Goal: Complete application form: Complete application form

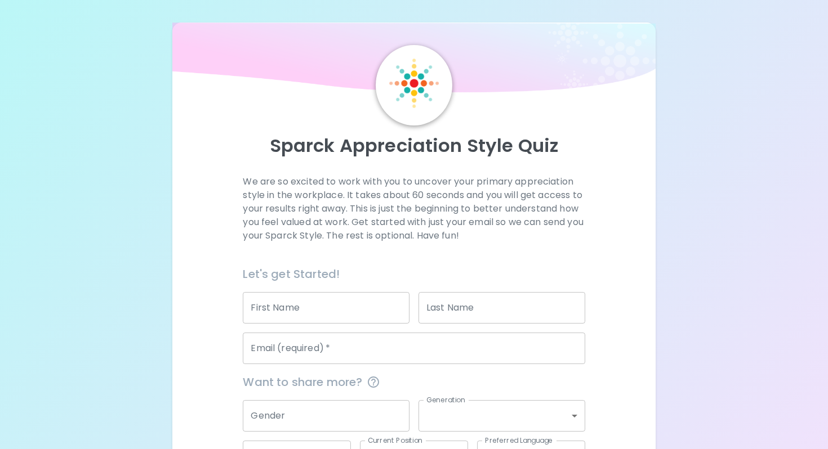
click at [756, 168] on div "Sparck Appreciation Style Quiz We are so excited to work with you to uncover yo…" at bounding box center [414, 268] width 828 height 537
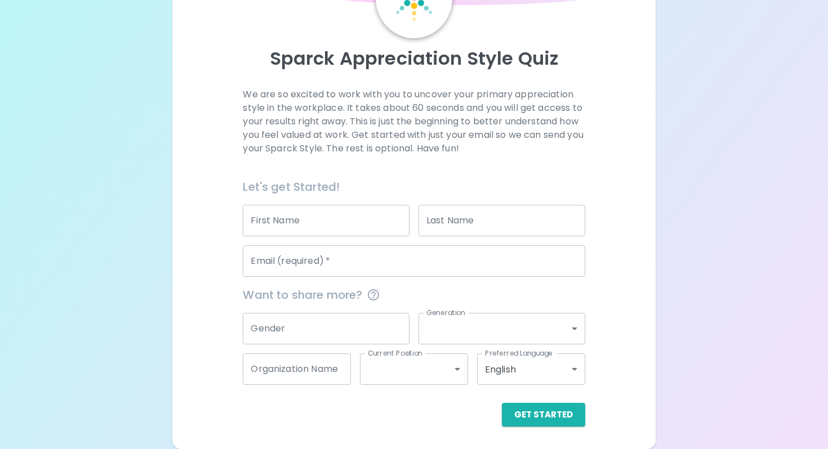
scroll to position [86, 0]
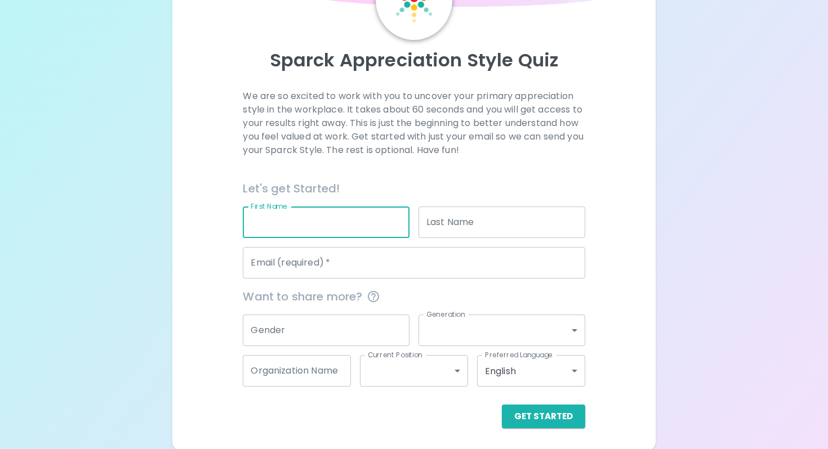
click at [337, 225] on input "First Name" at bounding box center [326, 223] width 167 height 32
type input "Allie"
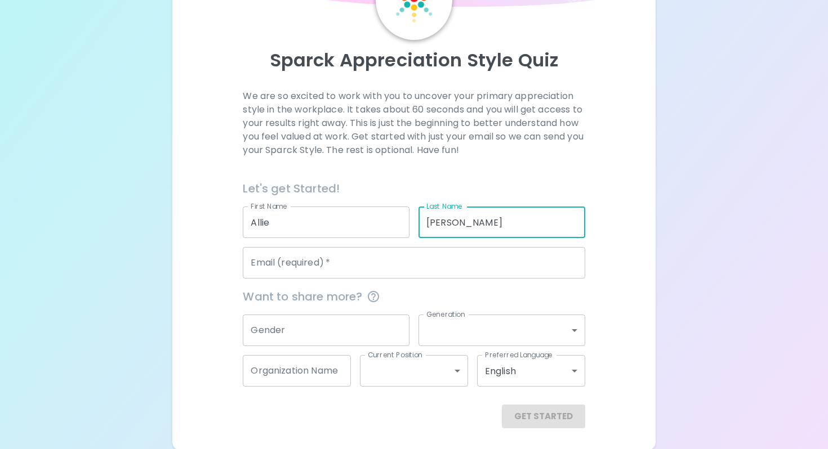
type input "[PERSON_NAME]"
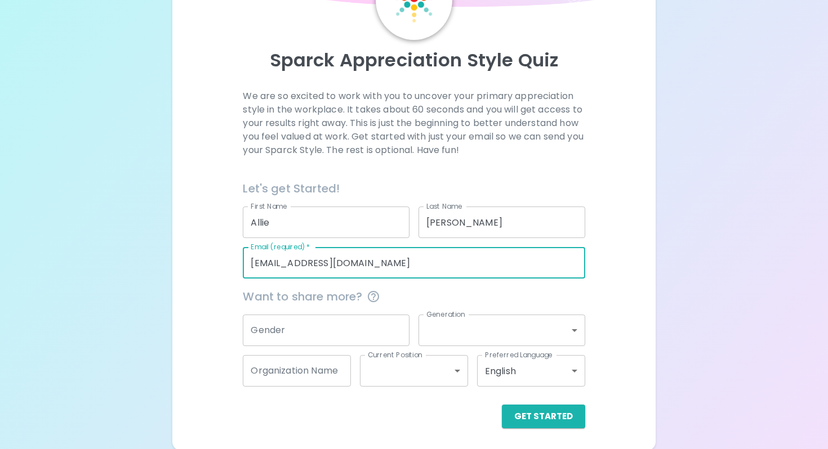
scroll to position [87, 0]
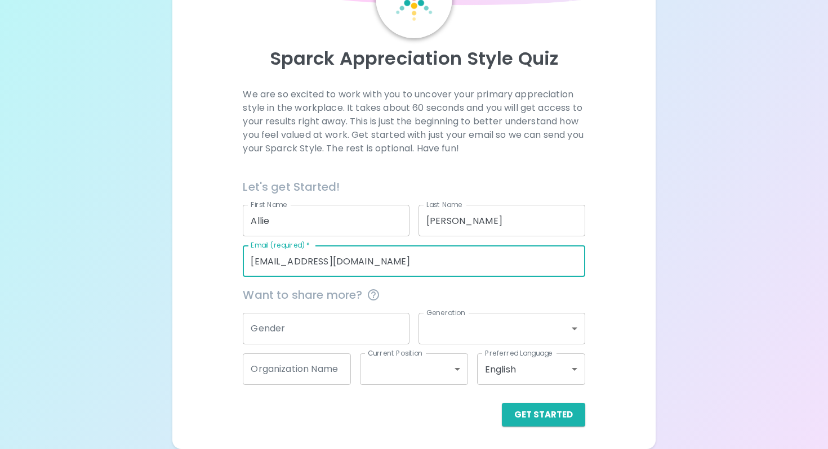
type input "[EMAIL_ADDRESS][DOMAIN_NAME]"
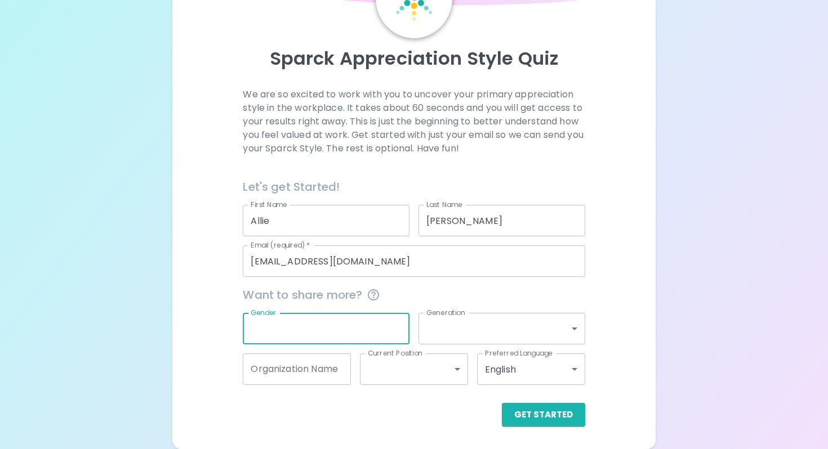
click at [337, 333] on input "Gender" at bounding box center [326, 329] width 167 height 32
type input "[DEMOGRAPHIC_DATA]"
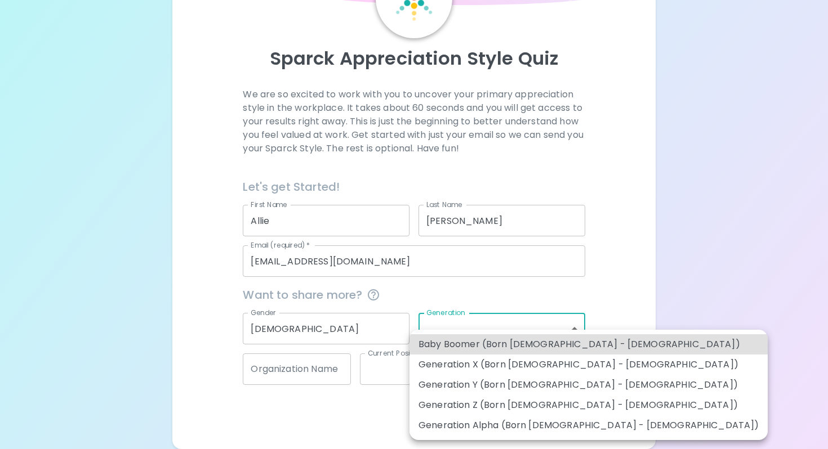
click at [517, 336] on body "Sparck Appreciation Style Quiz We are so excited to work with you to uncover yo…" at bounding box center [414, 181] width 828 height 537
click at [568, 386] on li "Generation Y (Born [DEMOGRAPHIC_DATA] - [DEMOGRAPHIC_DATA])" at bounding box center [588, 385] width 358 height 20
type input "generation_y"
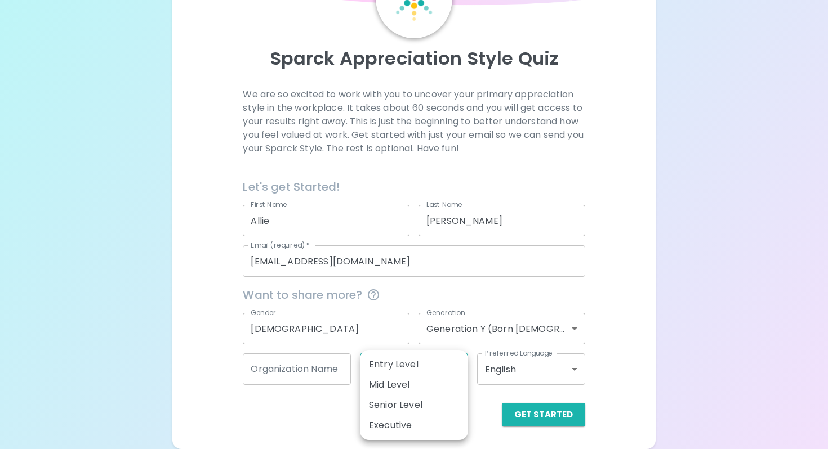
click at [444, 379] on body "Sparck Appreciation Style Quiz We are so excited to work with you to uncover yo…" at bounding box center [414, 181] width 828 height 537
click at [633, 361] on div at bounding box center [414, 224] width 828 height 449
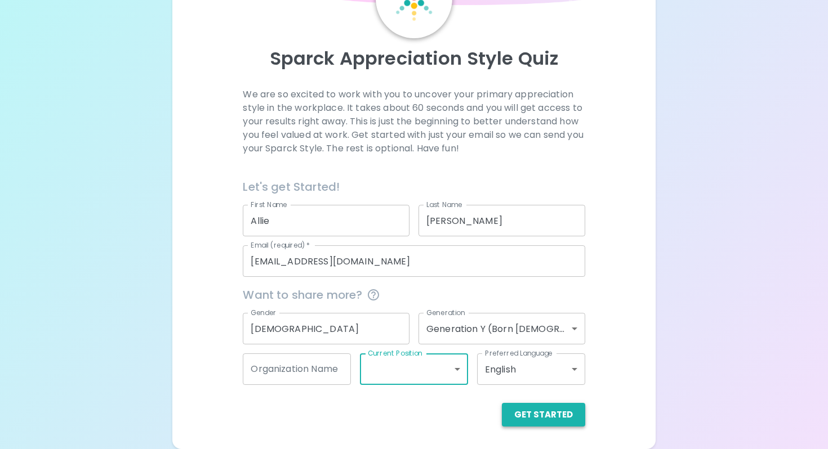
click at [560, 417] on button "Get Started" at bounding box center [543, 415] width 83 height 24
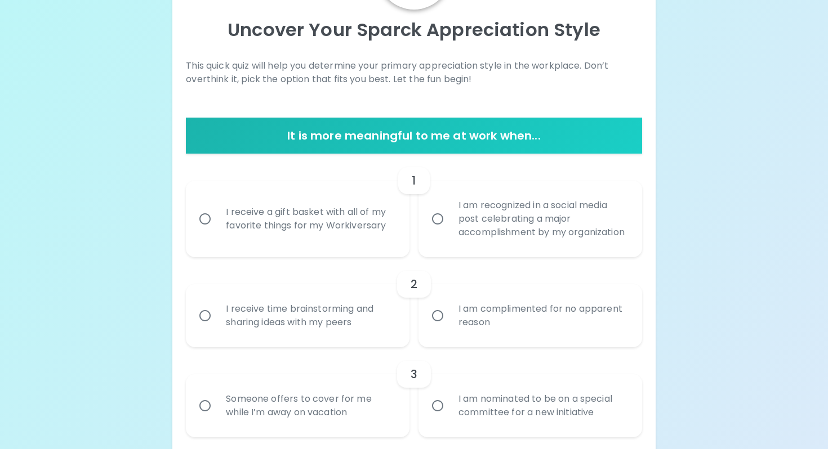
scroll to position [72, 0]
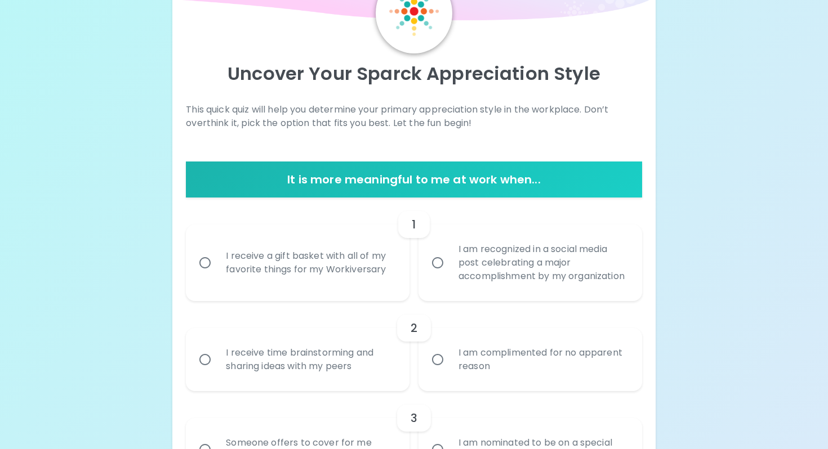
click at [484, 372] on div "I am complimented for no apparent reason" at bounding box center [542, 360] width 186 height 54
click at [449, 372] on input "I am complimented for no apparent reason" at bounding box center [438, 360] width 24 height 24
radio input "true"
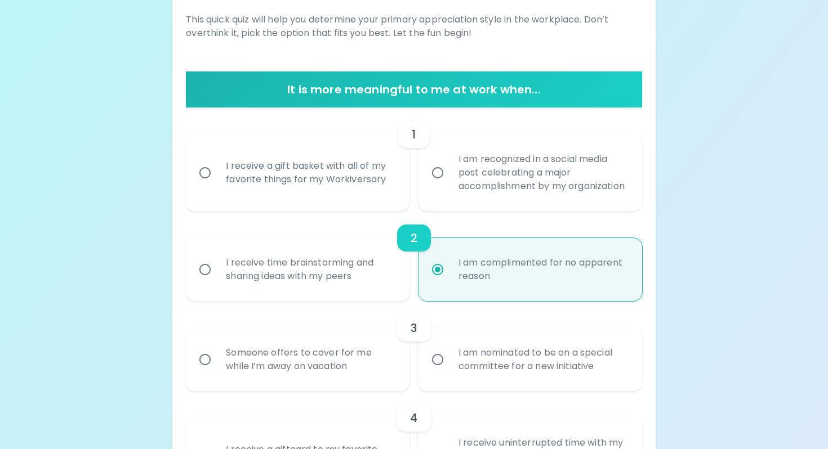
click at [309, 167] on div "I receive a gift basket with all of my favorite things for my Workiversary" at bounding box center [310, 173] width 186 height 54
click at [217, 167] on input "I receive a gift basket with all of my favorite things for my Workiversary" at bounding box center [205, 173] width 24 height 24
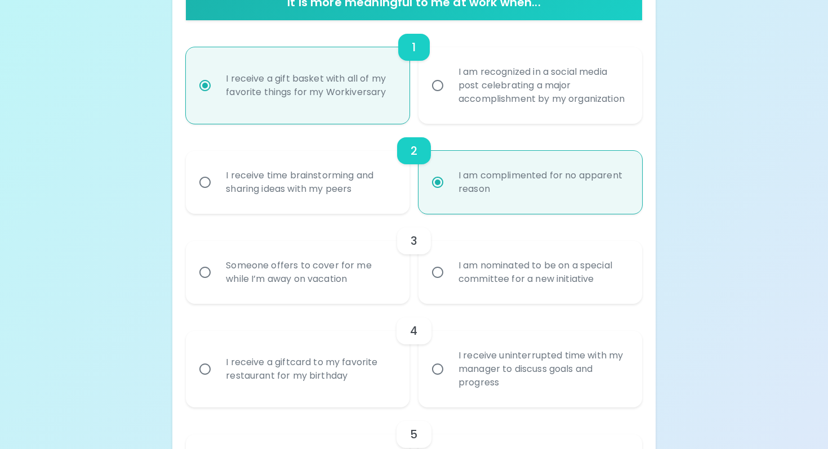
scroll to position [252, 0]
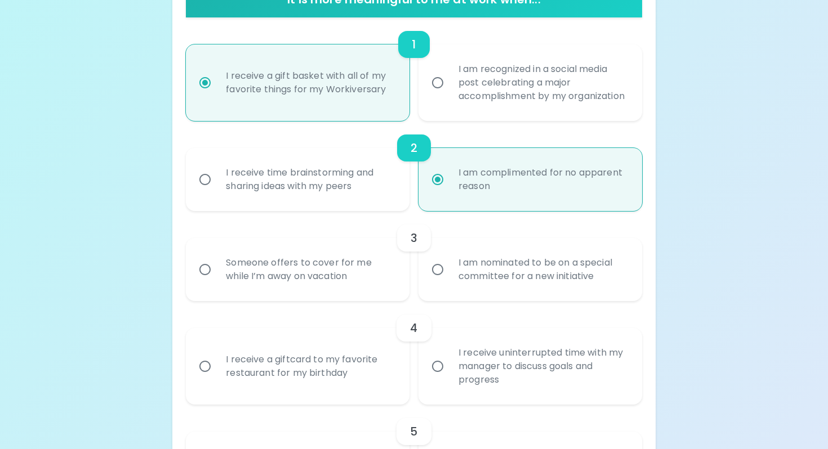
click at [499, 91] on div "I am recognized in a social media post celebrating a major accomplishment by my…" at bounding box center [542, 83] width 186 height 68
click at [449, 91] on input "I am recognized in a social media post celebrating a major accomplishment by my…" at bounding box center [438, 83] width 24 height 24
radio input "false"
radio input "true"
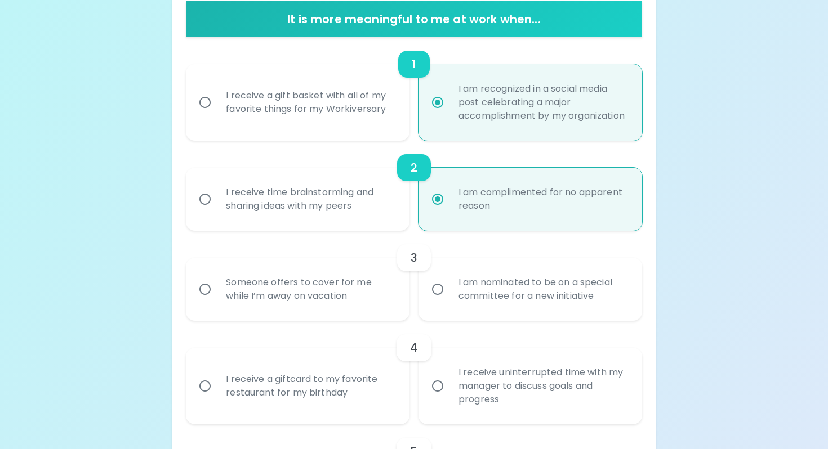
scroll to position [233, 0]
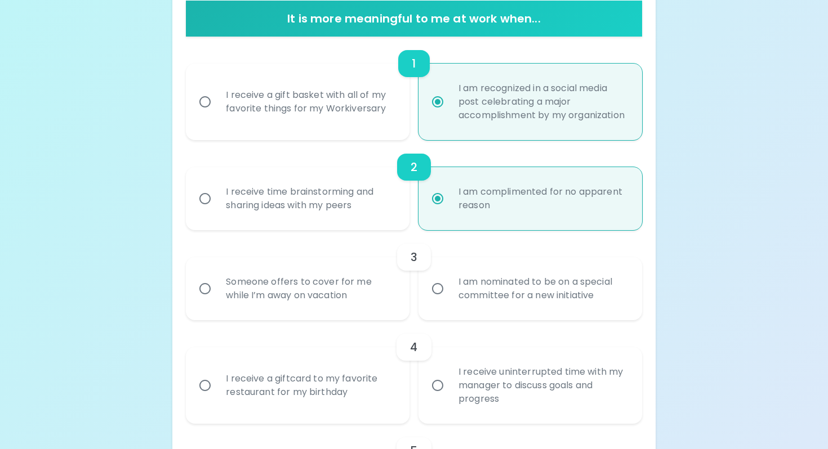
radio input "true"
click at [345, 219] on div "I receive time brainstorming and sharing ideas with my peers" at bounding box center [310, 199] width 186 height 54
click at [217, 211] on input "I receive time brainstorming and sharing ideas with my peers" at bounding box center [205, 199] width 24 height 24
radio input "false"
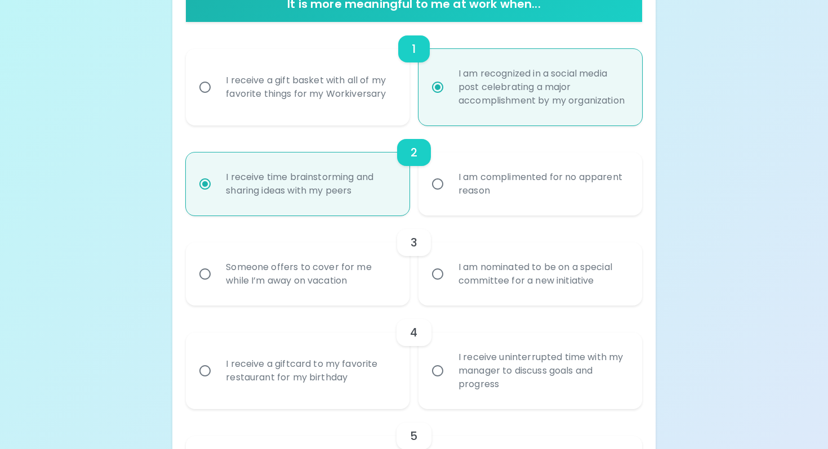
scroll to position [252, 0]
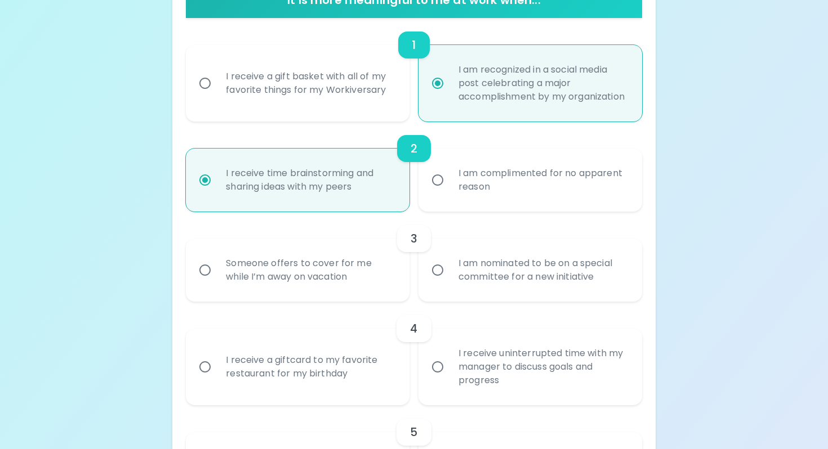
radio input "true"
click at [235, 280] on div "Someone offers to cover for me while I’m away on vacation" at bounding box center [310, 270] width 186 height 54
click at [217, 280] on input "Someone offers to cover for me while I’m away on vacation" at bounding box center [205, 270] width 24 height 24
radio input "false"
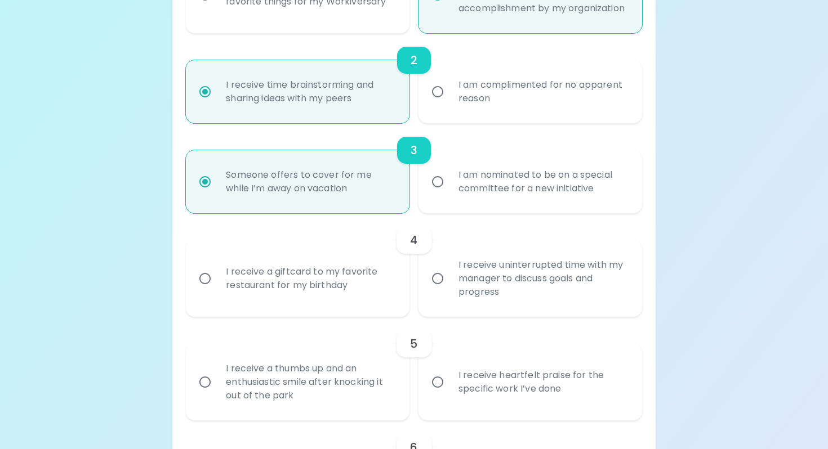
scroll to position [342, 0]
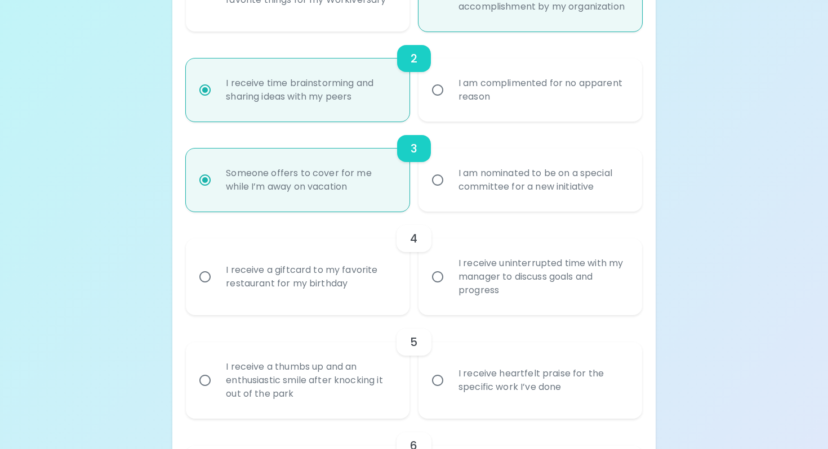
radio input "true"
click at [535, 310] on div "I receive uninterrupted time with my manager to discuss goals and progress" at bounding box center [542, 277] width 186 height 68
click at [449, 289] on input "I receive uninterrupted time with my manager to discuss goals and progress" at bounding box center [438, 277] width 24 height 24
radio input "false"
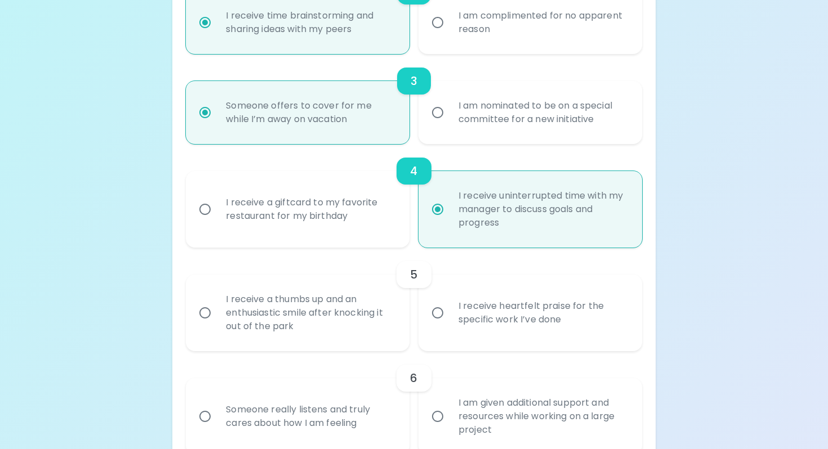
scroll to position [432, 0]
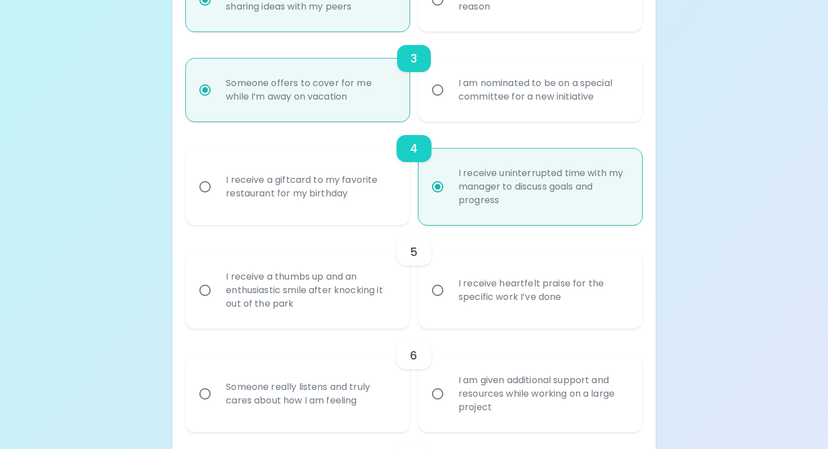
radio input "true"
click at [218, 311] on div "I receive a thumbs up and an enthusiastic smile after knocking it out of the pa…" at bounding box center [310, 291] width 186 height 68
click at [217, 302] on input "I receive a thumbs up and an enthusiastic smile after knocking it out of the pa…" at bounding box center [205, 291] width 24 height 24
radio input "false"
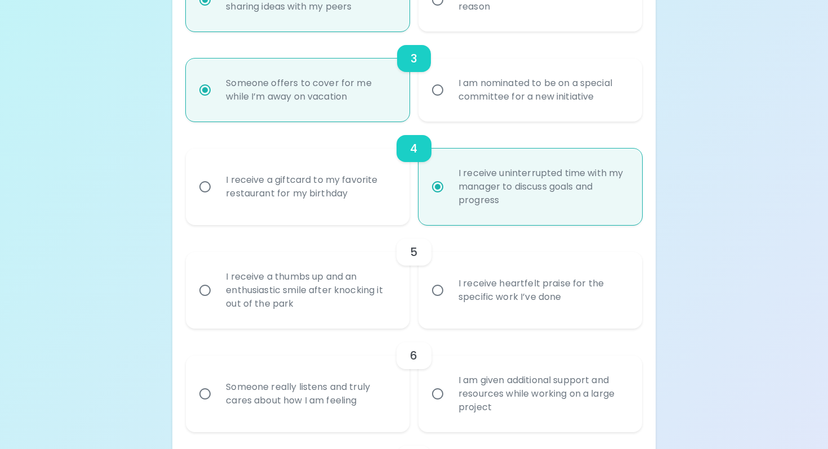
radio input "false"
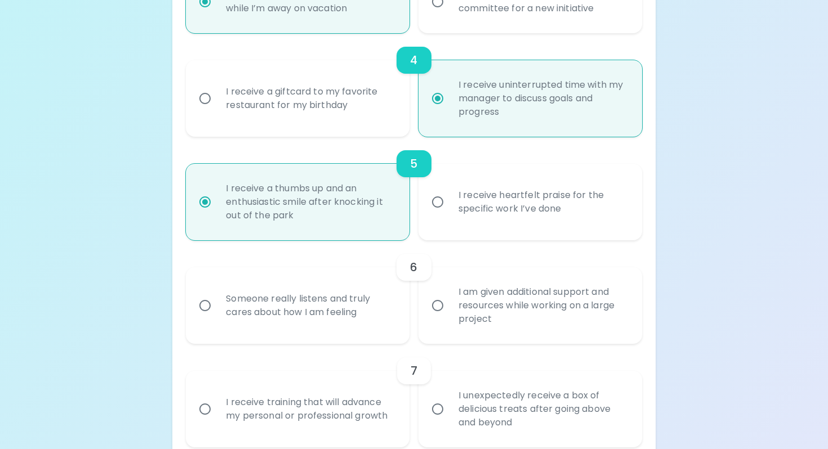
scroll to position [522, 0]
radio input "true"
click at [461, 336] on div "I am given additional support and resources while working on a large project" at bounding box center [542, 304] width 186 height 68
click at [449, 316] on input "I am given additional support and resources while working on a large project" at bounding box center [438, 304] width 24 height 24
radio input "false"
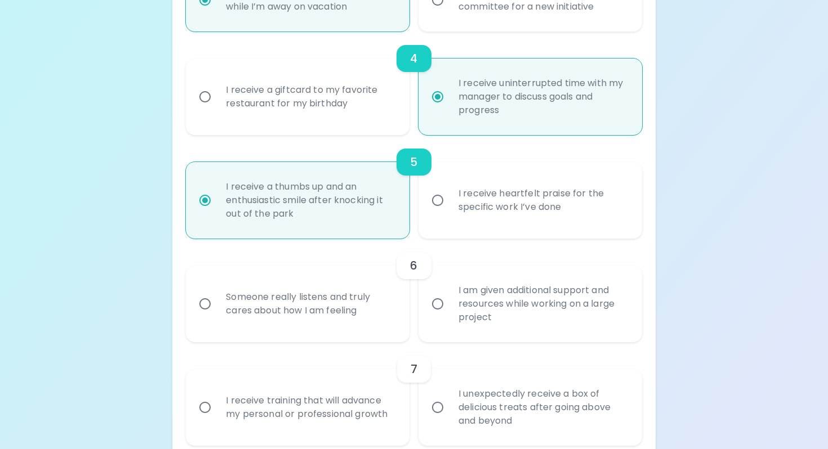
radio input "false"
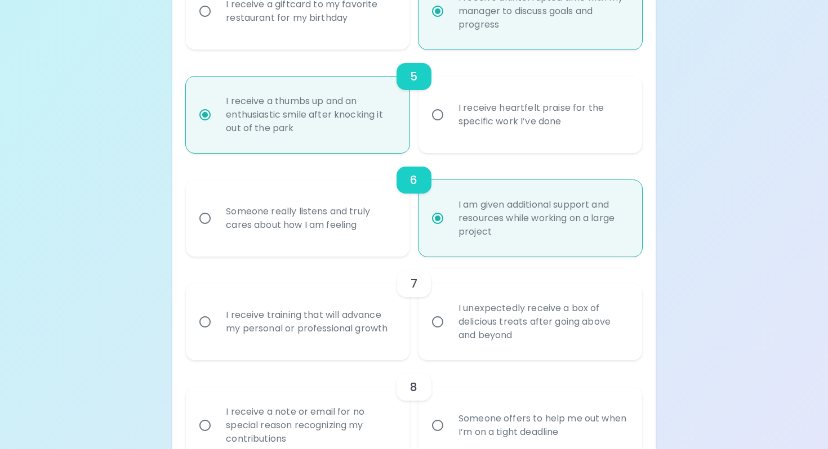
scroll to position [612, 0]
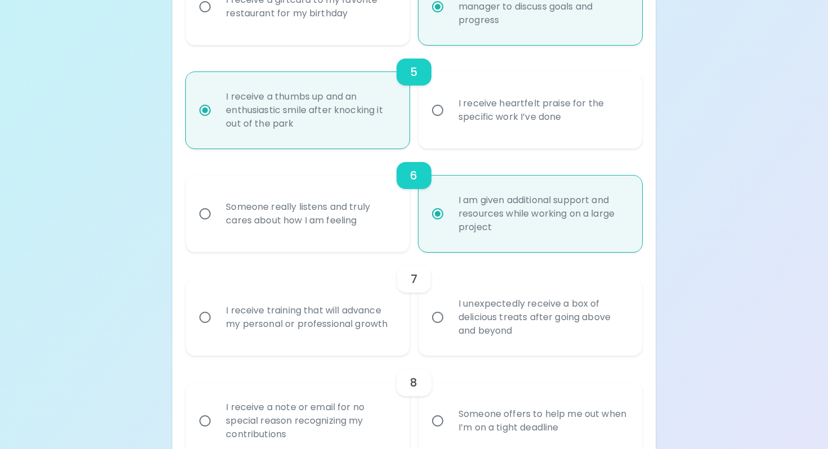
radio input "true"
click at [448, 329] on input "I unexpectedly receive a box of delicious treats after going above and beyond" at bounding box center [438, 318] width 24 height 24
radio input "false"
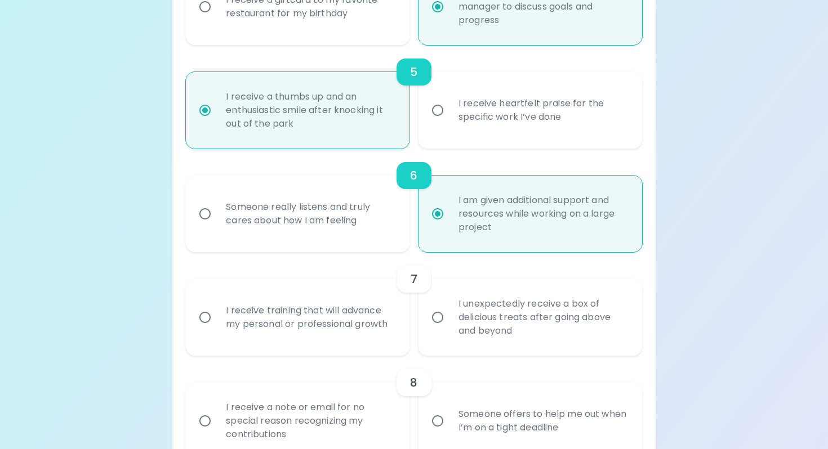
radio input "false"
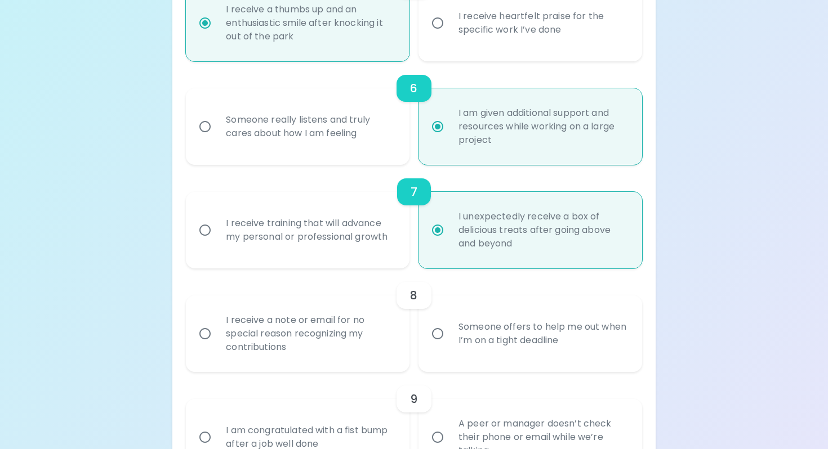
scroll to position [702, 0]
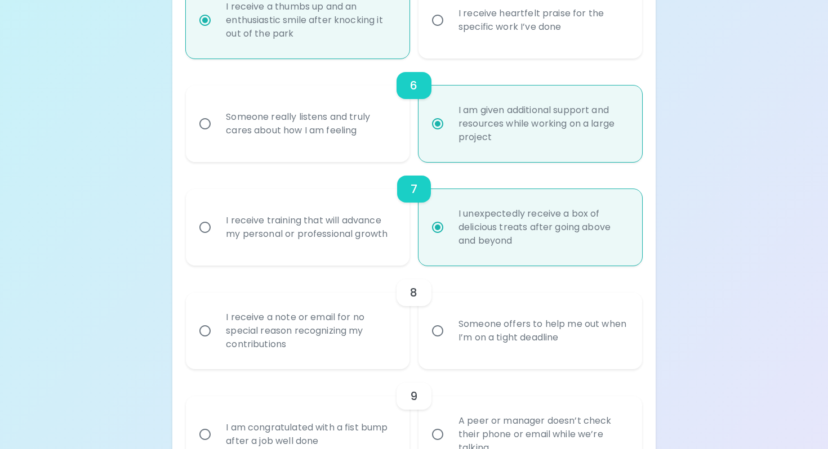
radio input "true"
click at [347, 254] on div "I receive training that will advance my personal or professional growth" at bounding box center [310, 227] width 186 height 54
click at [217, 239] on input "I receive training that will advance my personal or professional growth" at bounding box center [205, 228] width 24 height 24
radio input "false"
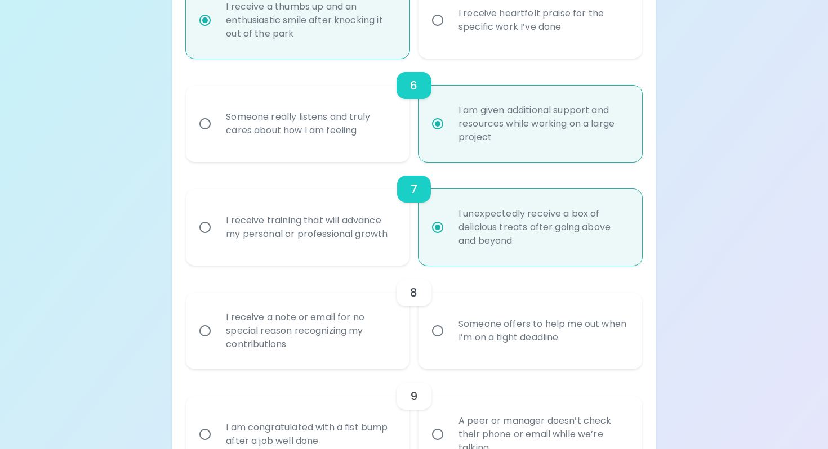
radio input "false"
radio input "true"
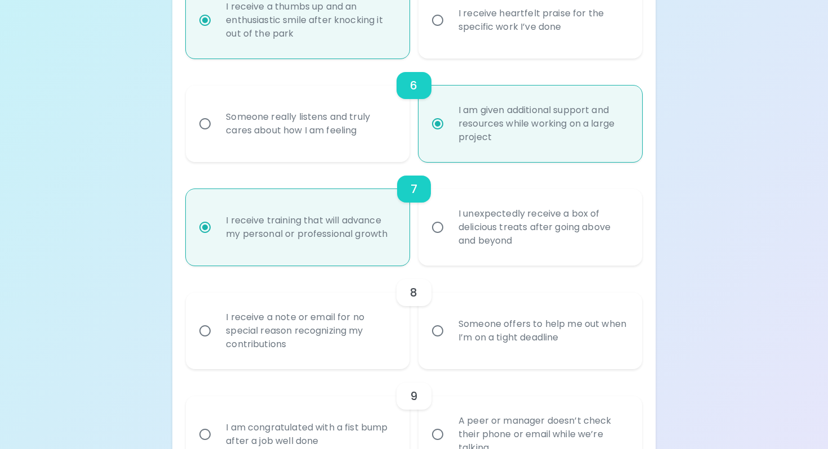
radio input "true"
click at [473, 356] on div "Someone offers to help me out when I’m on a tight deadline" at bounding box center [542, 331] width 186 height 54
click at [449, 343] on input "Someone offers to help me out when I’m on a tight deadline" at bounding box center [438, 331] width 24 height 24
radio input "false"
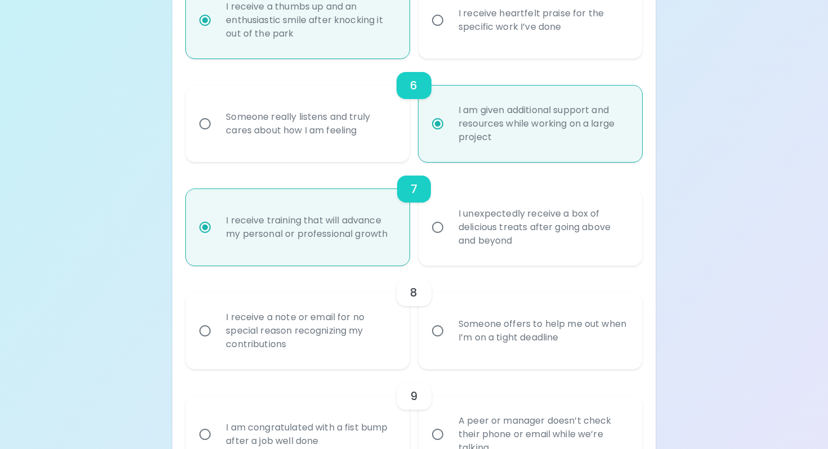
radio input "false"
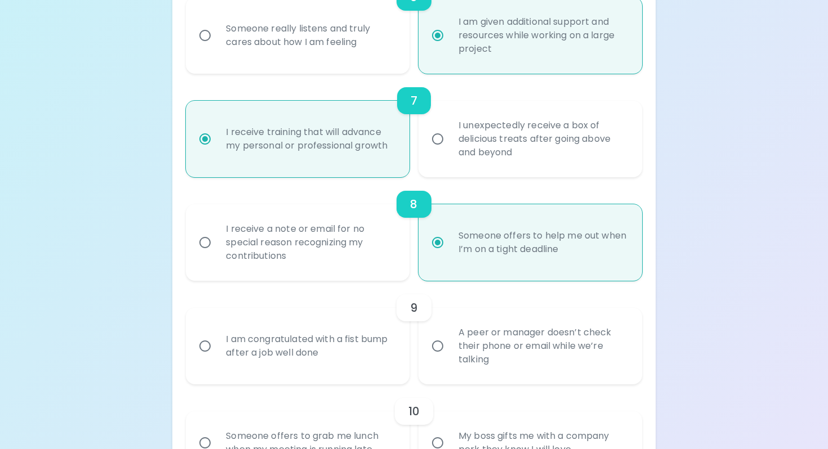
scroll to position [792, 0]
radio input "true"
click at [368, 365] on div "I am congratulated with a fist bump after a job well done" at bounding box center [310, 345] width 186 height 54
click at [217, 356] on input "I am congratulated with a fist bump after a job well done" at bounding box center [205, 345] width 24 height 24
radio input "false"
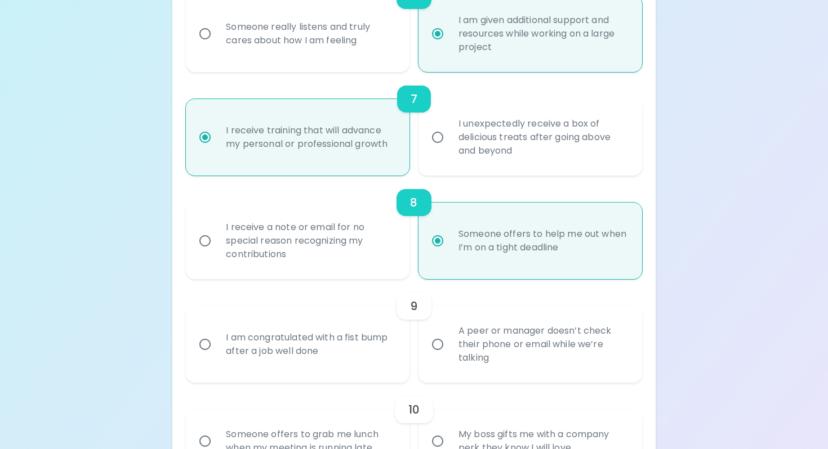
radio input "false"
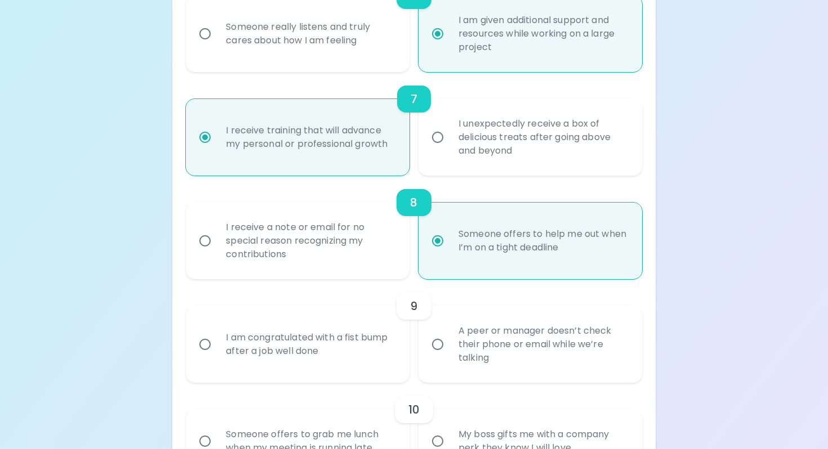
radio input "false"
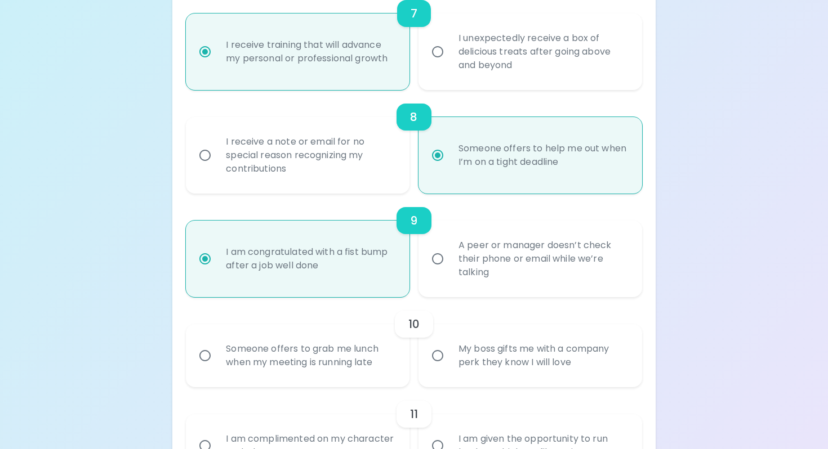
scroll to position [882, 0]
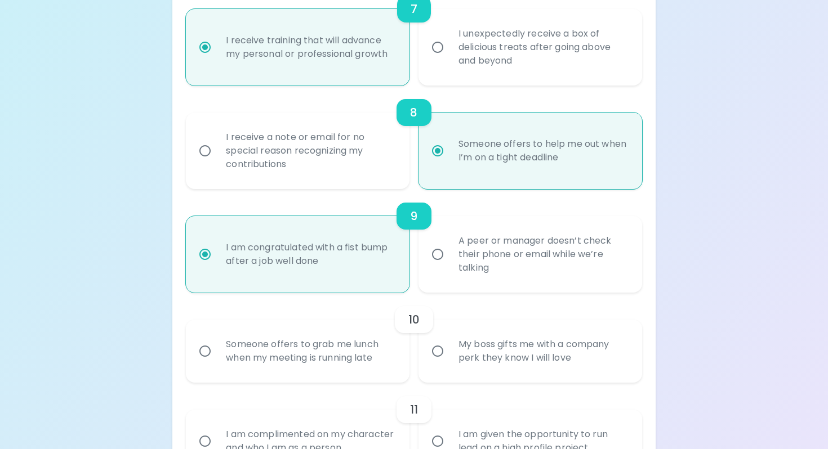
radio input "true"
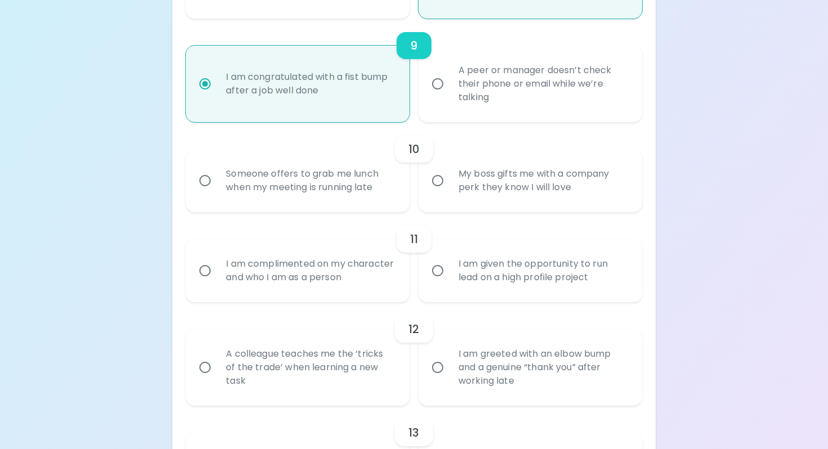
scroll to position [1057, 0]
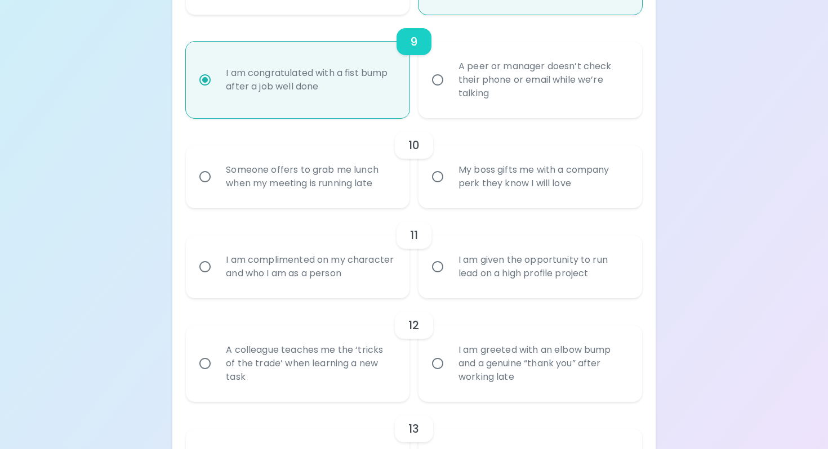
click at [345, 191] on div "Someone offers to grab me lunch when my meeting is running late" at bounding box center [310, 177] width 186 height 54
click at [217, 189] on input "Someone offers to grab me lunch when my meeting is running late" at bounding box center [205, 177] width 24 height 24
radio input "false"
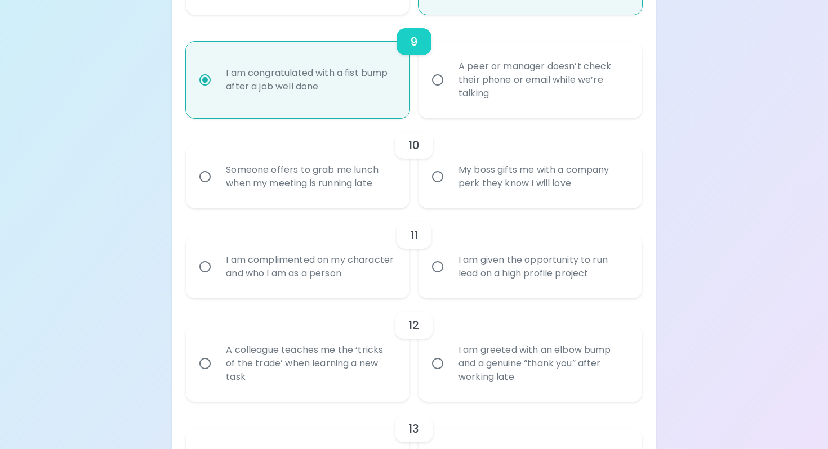
radio input "false"
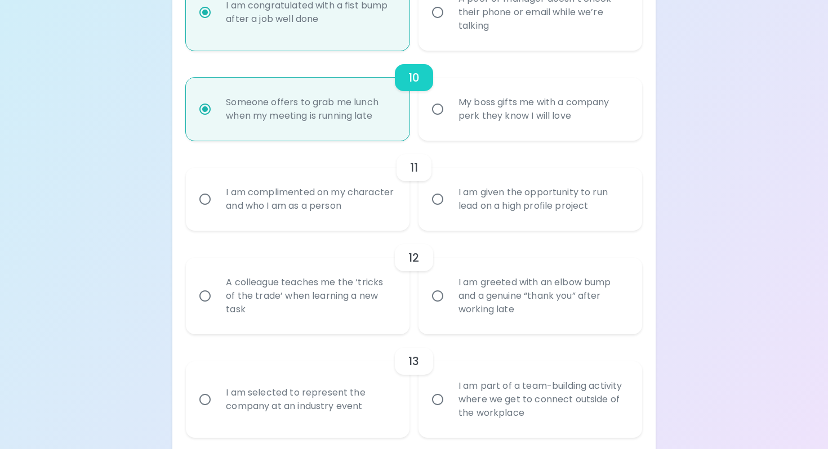
scroll to position [1147, 0]
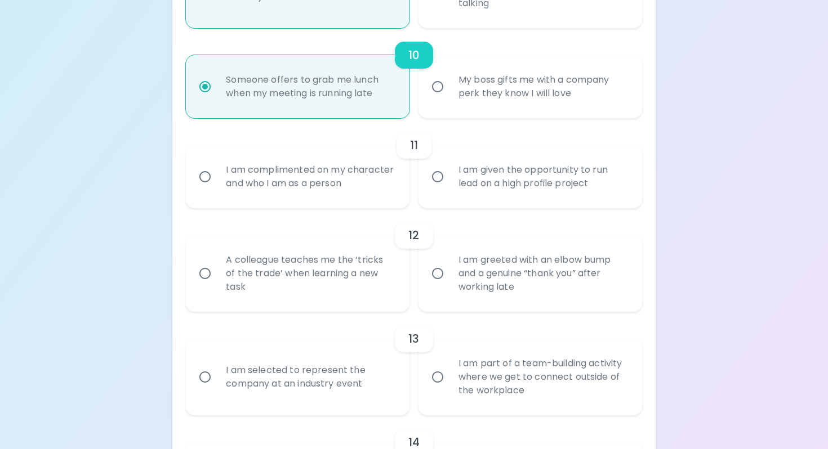
radio input "true"
click at [337, 204] on div "I am complimented on my character and who I am as a person" at bounding box center [310, 177] width 186 height 54
click at [217, 189] on input "I am complimented on my character and who I am as a person" at bounding box center [205, 177] width 24 height 24
radio input "false"
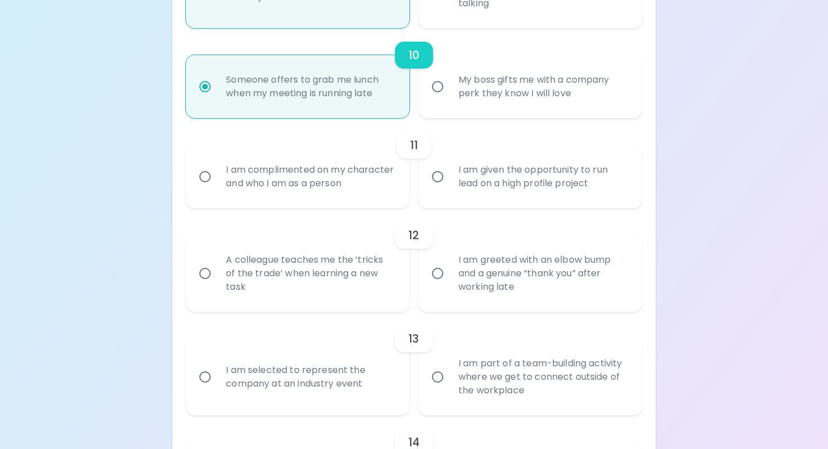
radio input "false"
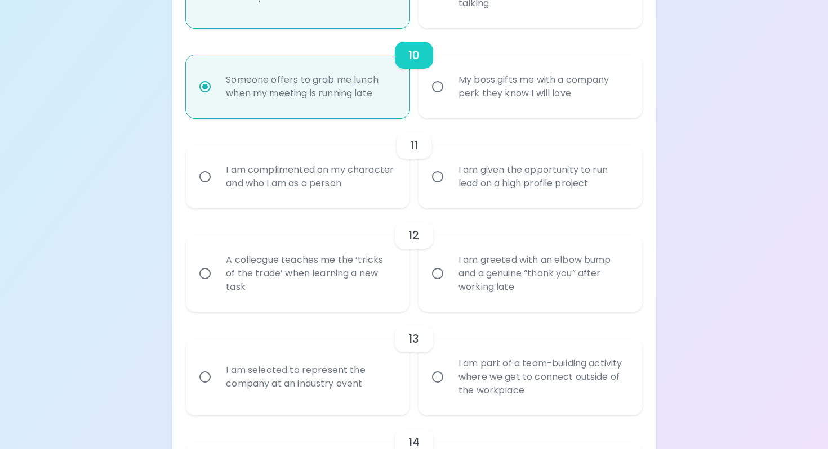
radio input "false"
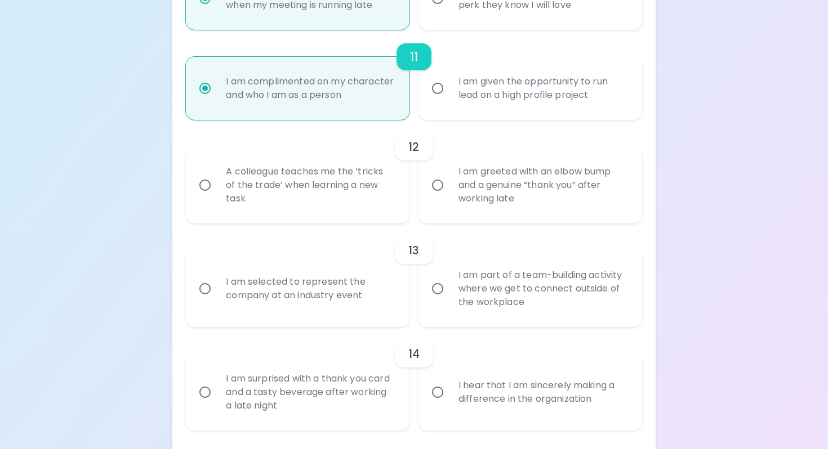
scroll to position [1237, 0]
radio input "true"
click at [337, 209] on div "A colleague teaches me the ‘tricks of the trade’ when learning a new task" at bounding box center [310, 184] width 186 height 68
click at [217, 195] on input "A colleague teaches me the ‘tricks of the trade’ when learning a new task" at bounding box center [205, 184] width 24 height 24
radio input "false"
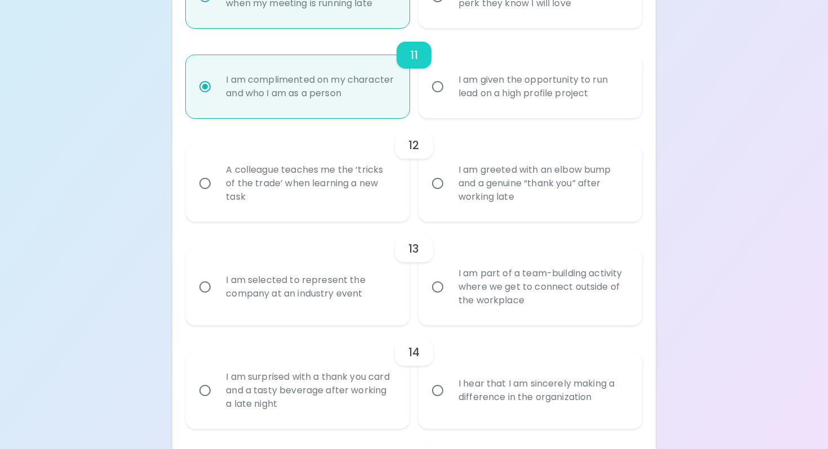
radio input "false"
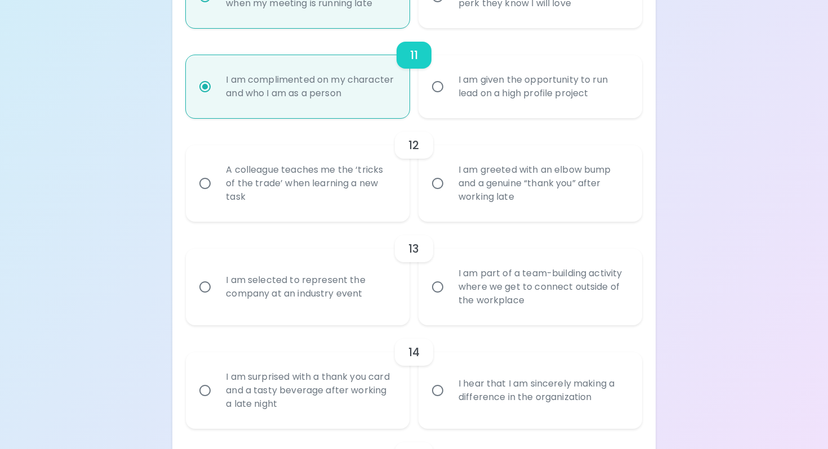
radio input "false"
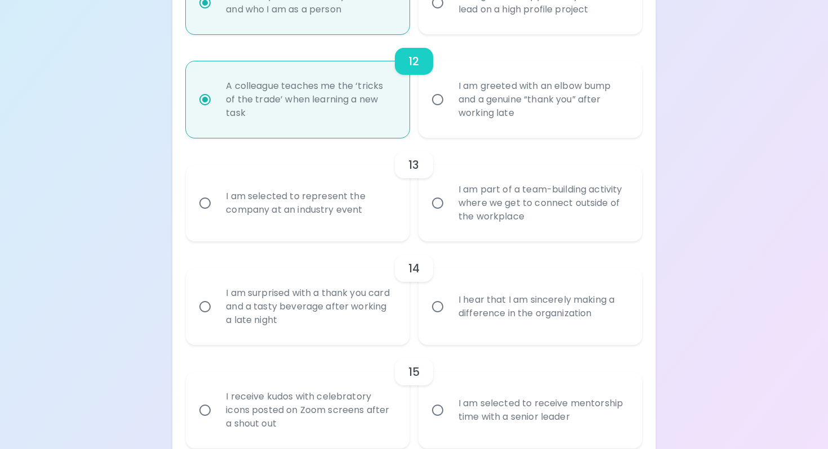
scroll to position [1327, 0]
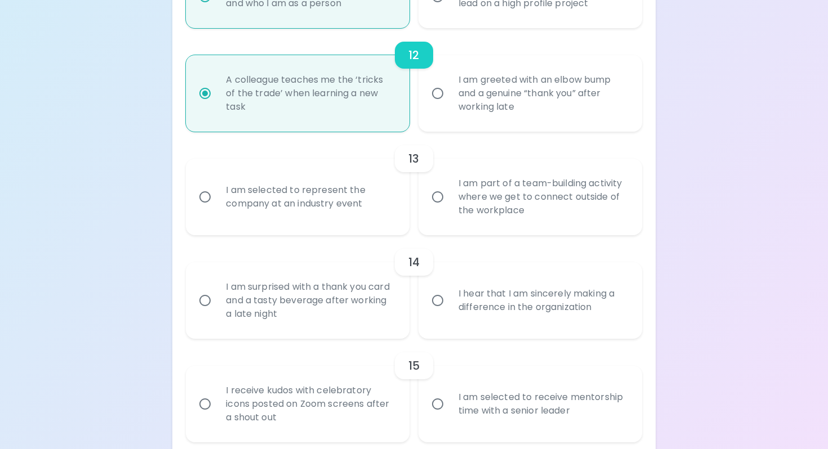
radio input "true"
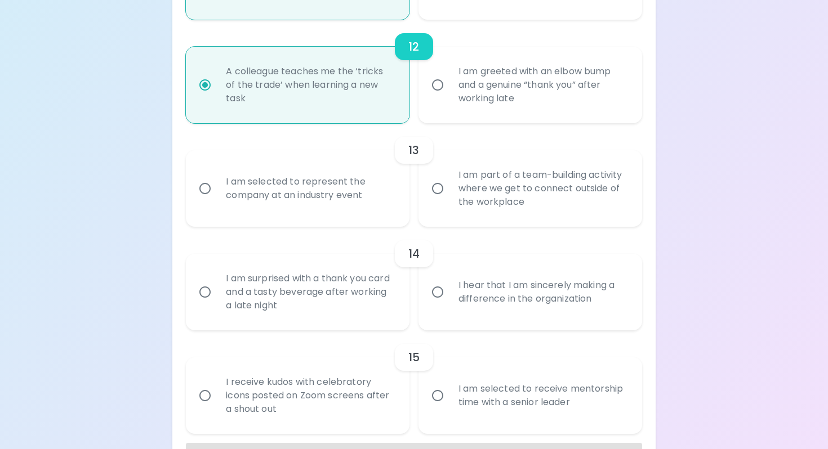
scroll to position [1338, 0]
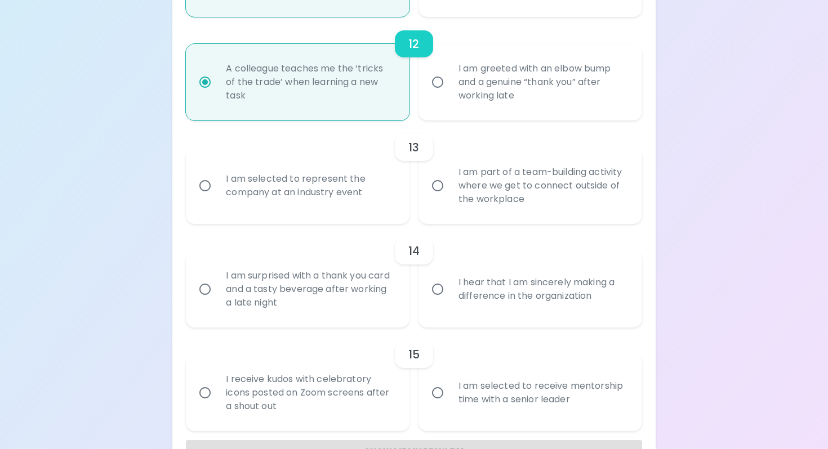
click at [526, 216] on div "I am part of a team-building activity where we get to connect outside of the wo…" at bounding box center [542, 186] width 186 height 68
click at [449, 198] on input "I am part of a team-building activity where we get to connect outside of the wo…" at bounding box center [438, 186] width 24 height 24
radio input "false"
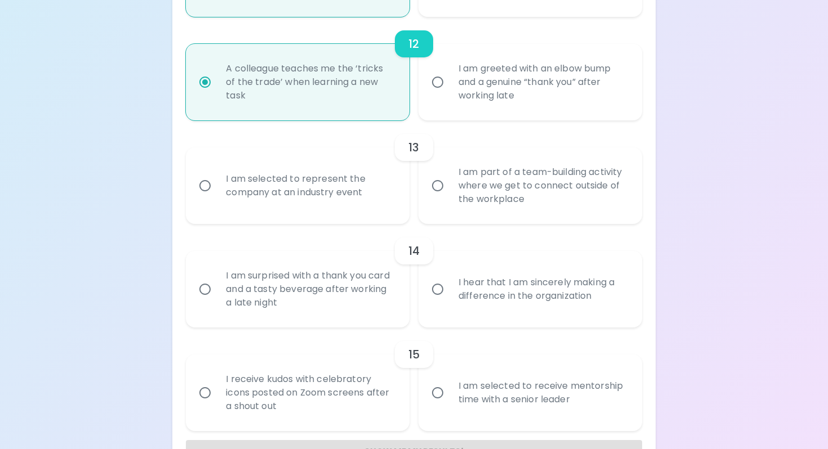
radio input "false"
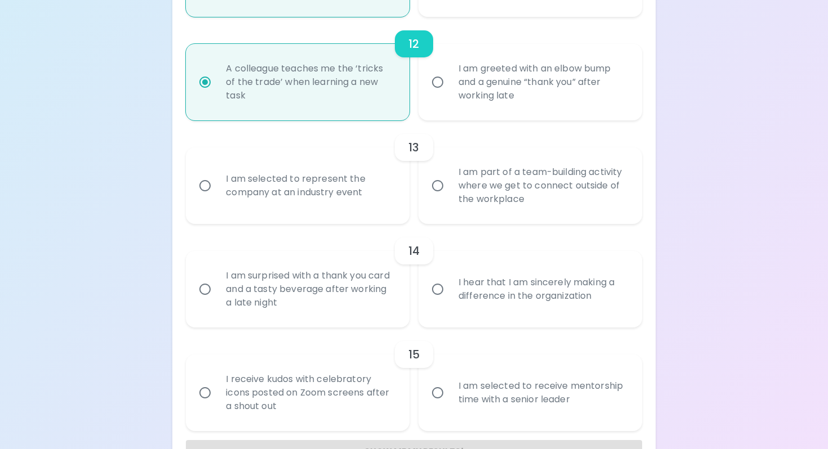
radio input "false"
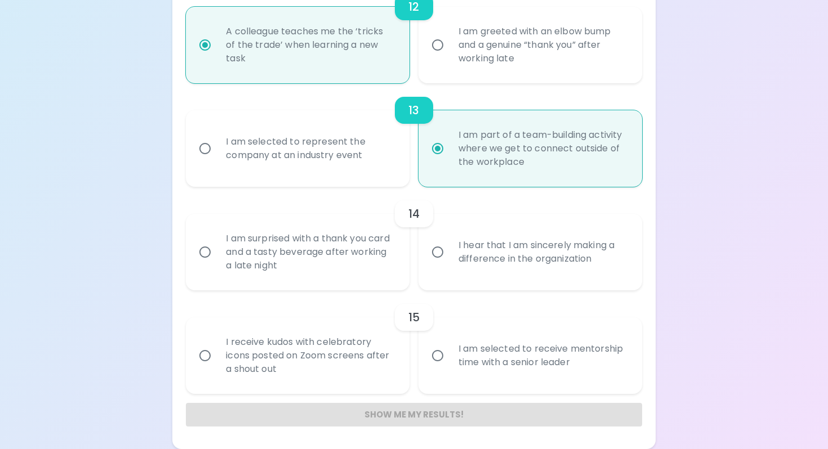
scroll to position [1389, 0]
radio input "true"
click at [539, 245] on div "I hear that I am sincerely making a difference in the organization" at bounding box center [542, 252] width 186 height 54
click at [449, 245] on input "I hear that I am sincerely making a difference in the organization" at bounding box center [438, 252] width 24 height 24
radio input "false"
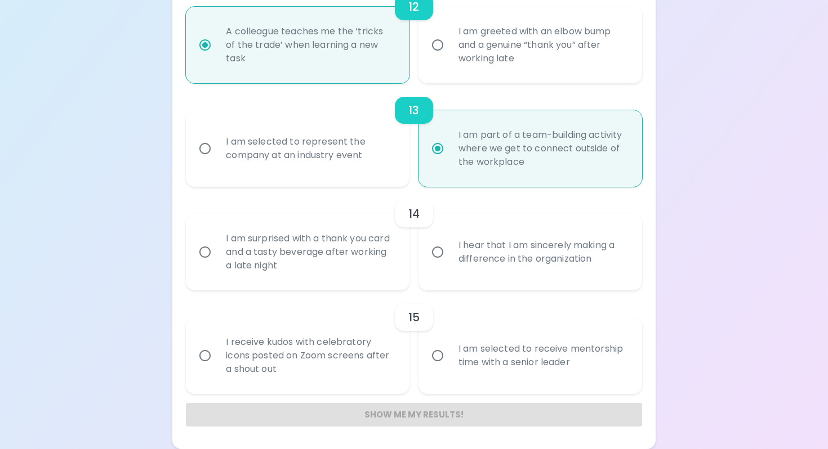
radio input "false"
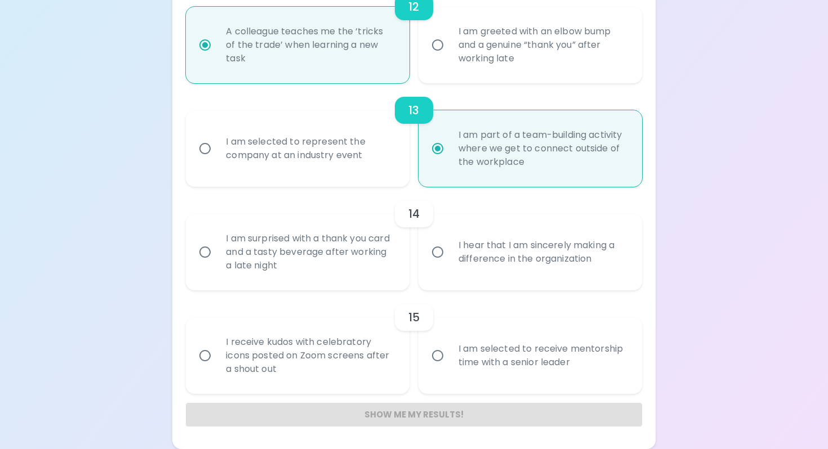
radio input "false"
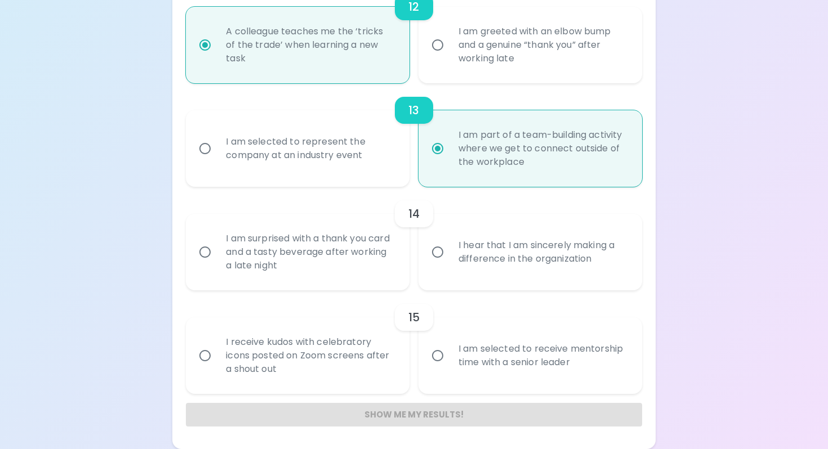
radio input "false"
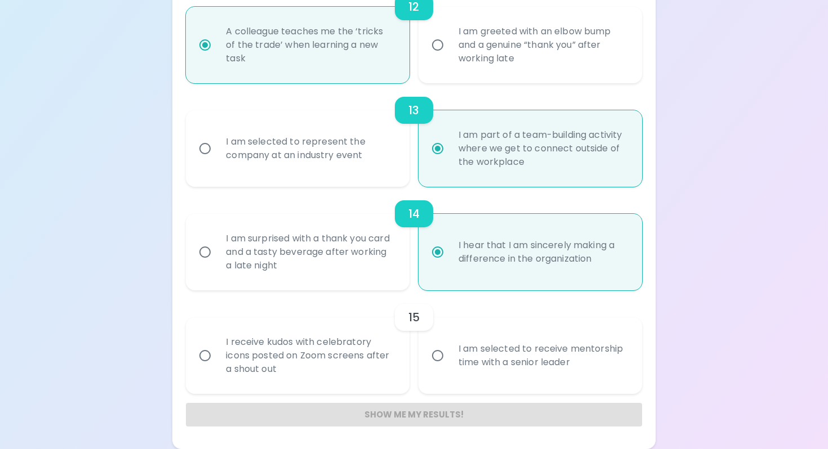
radio input "true"
click at [543, 372] on div "I am selected to receive mentorship time with a senior leader" at bounding box center [542, 356] width 186 height 54
click at [449, 368] on input "I am selected to receive mentorship time with a senior leader" at bounding box center [438, 356] width 24 height 24
radio input "false"
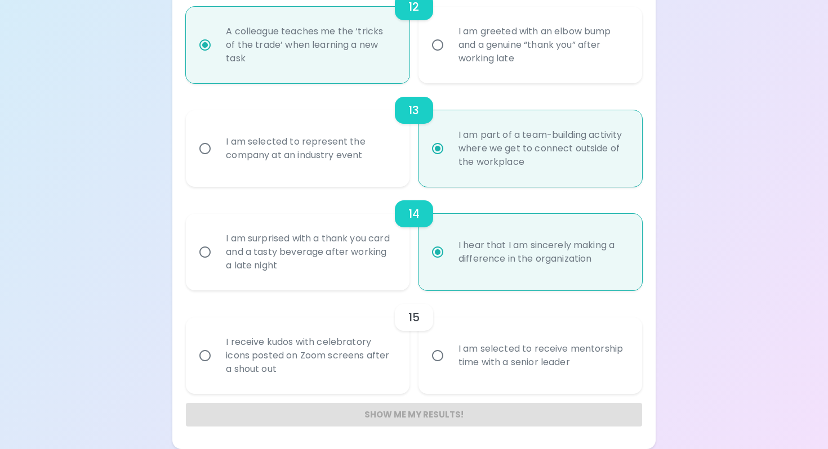
radio input "false"
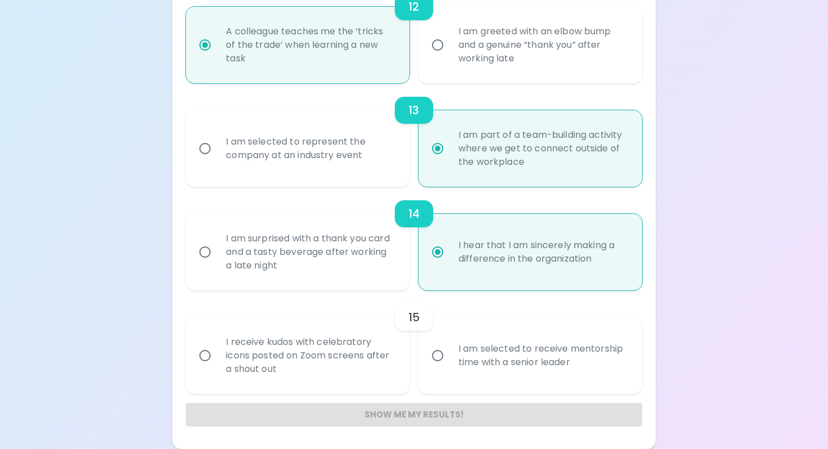
radio input "false"
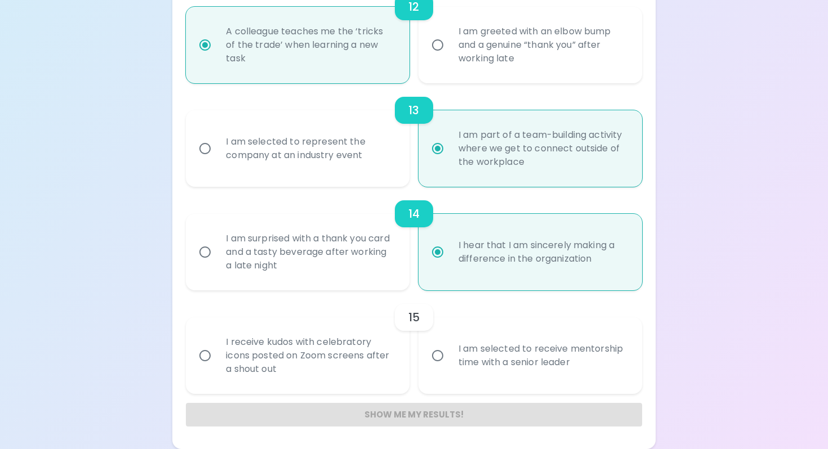
radio input "false"
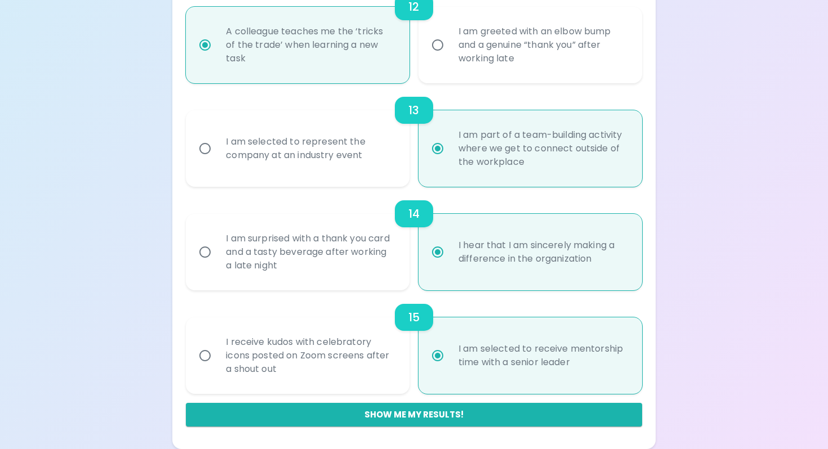
radio input "true"
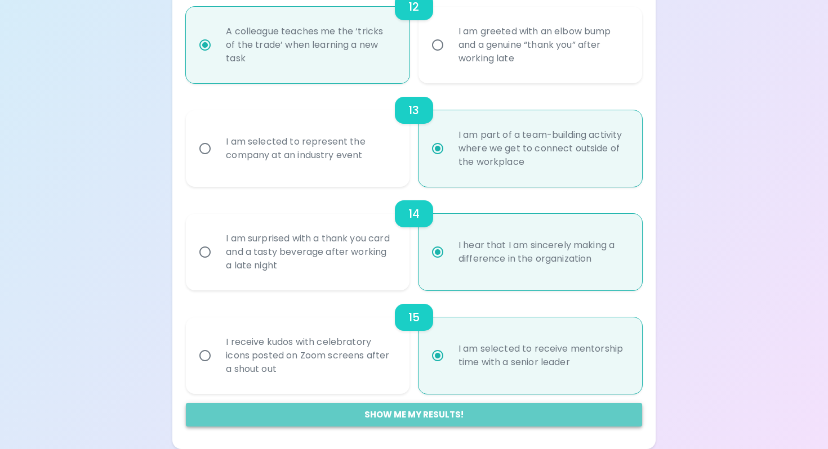
click at [356, 417] on button "Show me my results!" at bounding box center [413, 415] width 455 height 24
radio input "false"
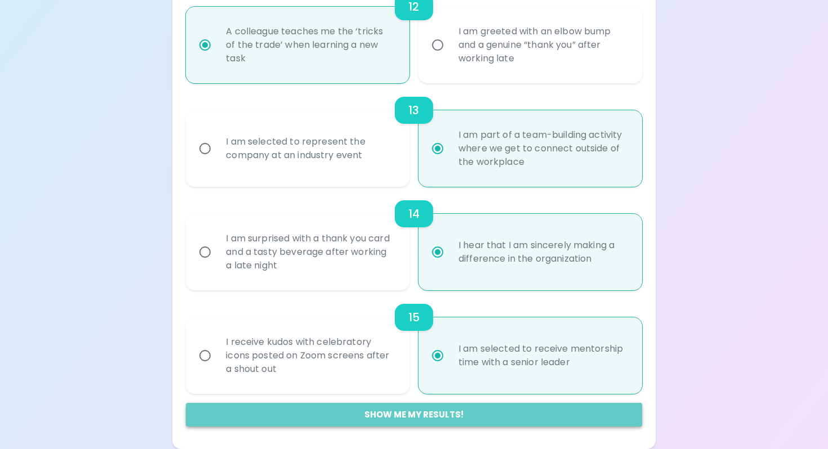
radio input "false"
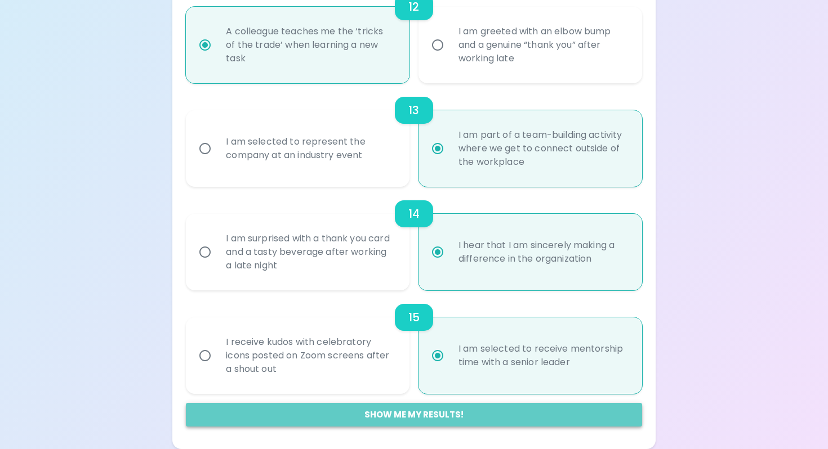
radio input "false"
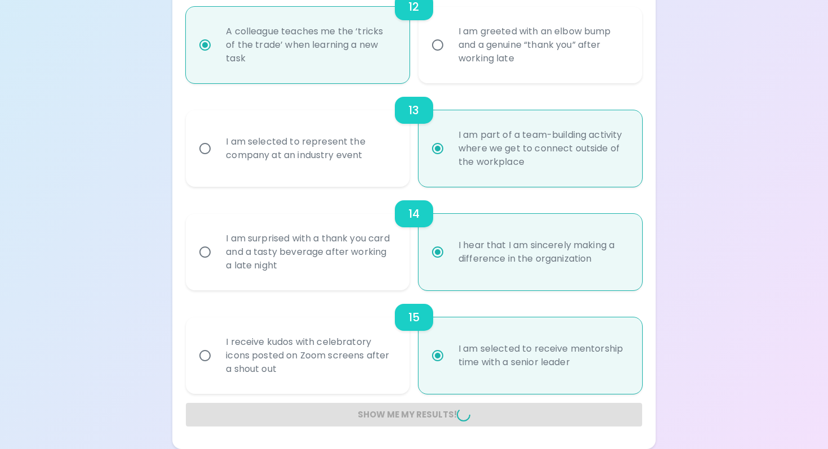
radio input "false"
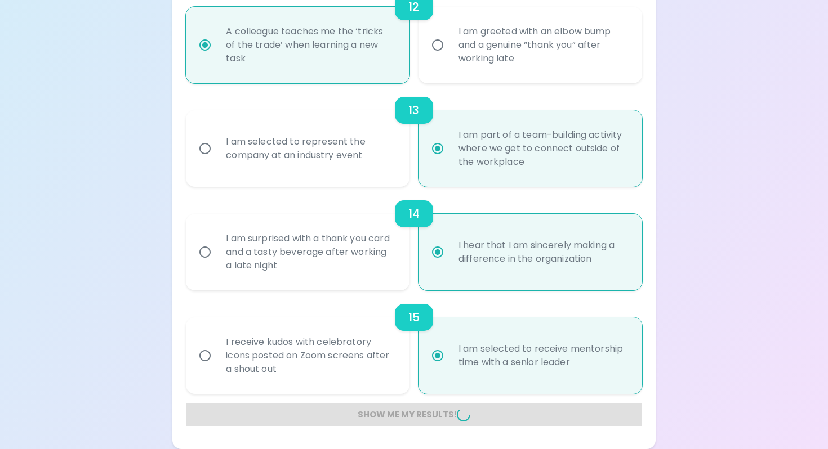
radio input "false"
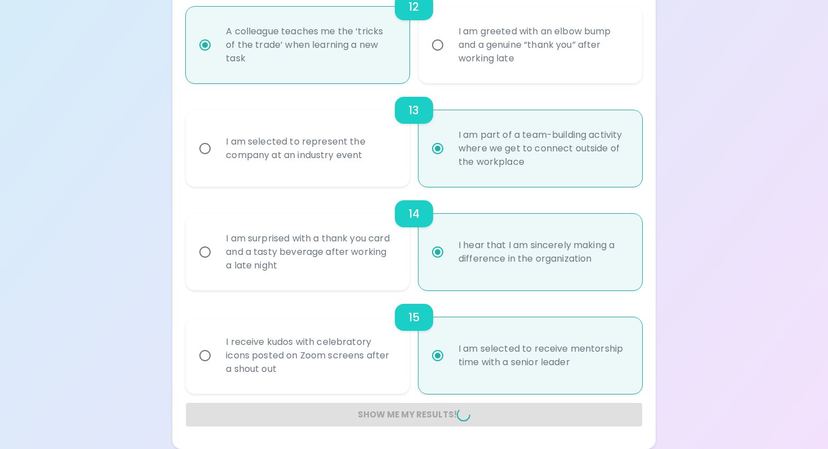
radio input "false"
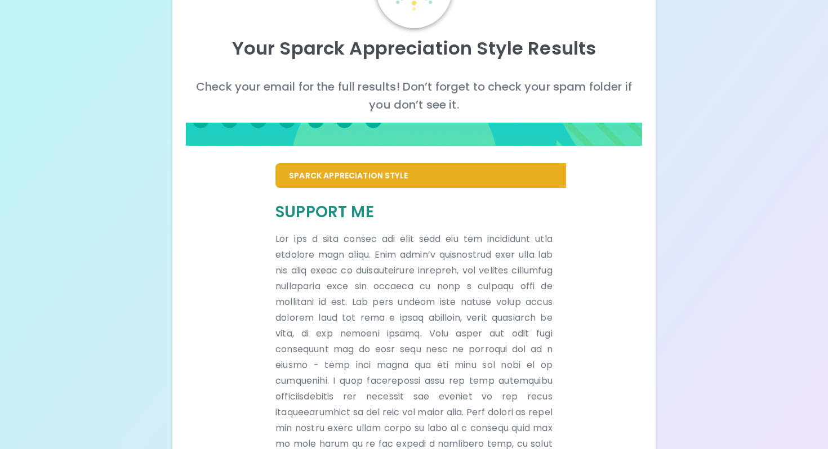
scroll to position [0, 0]
